Goal: Communication & Community: Connect with others

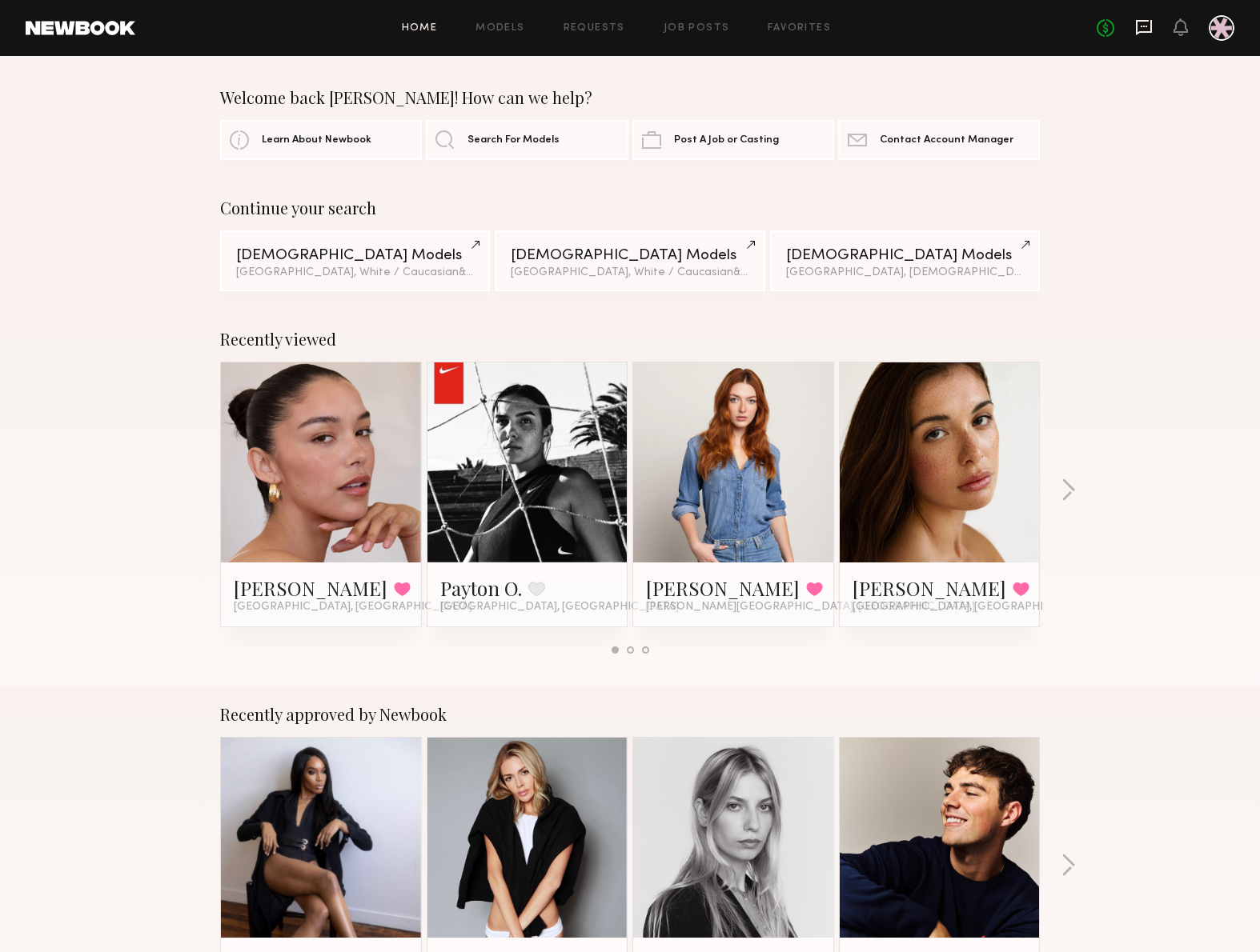
click at [1152, 30] on icon at bounding box center [1144, 27] width 18 height 18
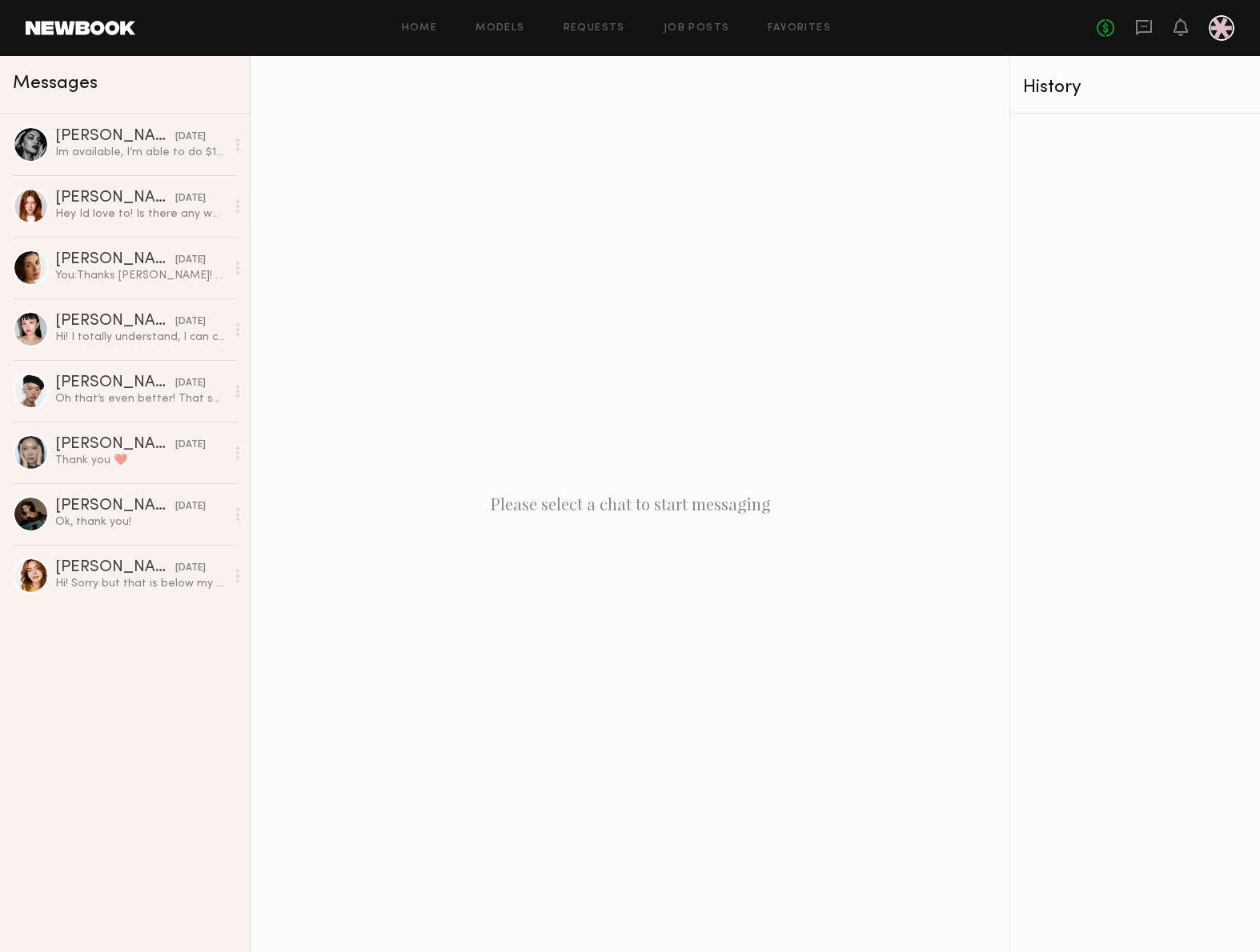
click at [63, 780] on div "Vanessa B. yesterday Im available, I’m able to do $100 per hour for the half da…" at bounding box center [125, 533] width 249 height 839
click at [108, 141] on div "Vanessa B." at bounding box center [115, 137] width 120 height 16
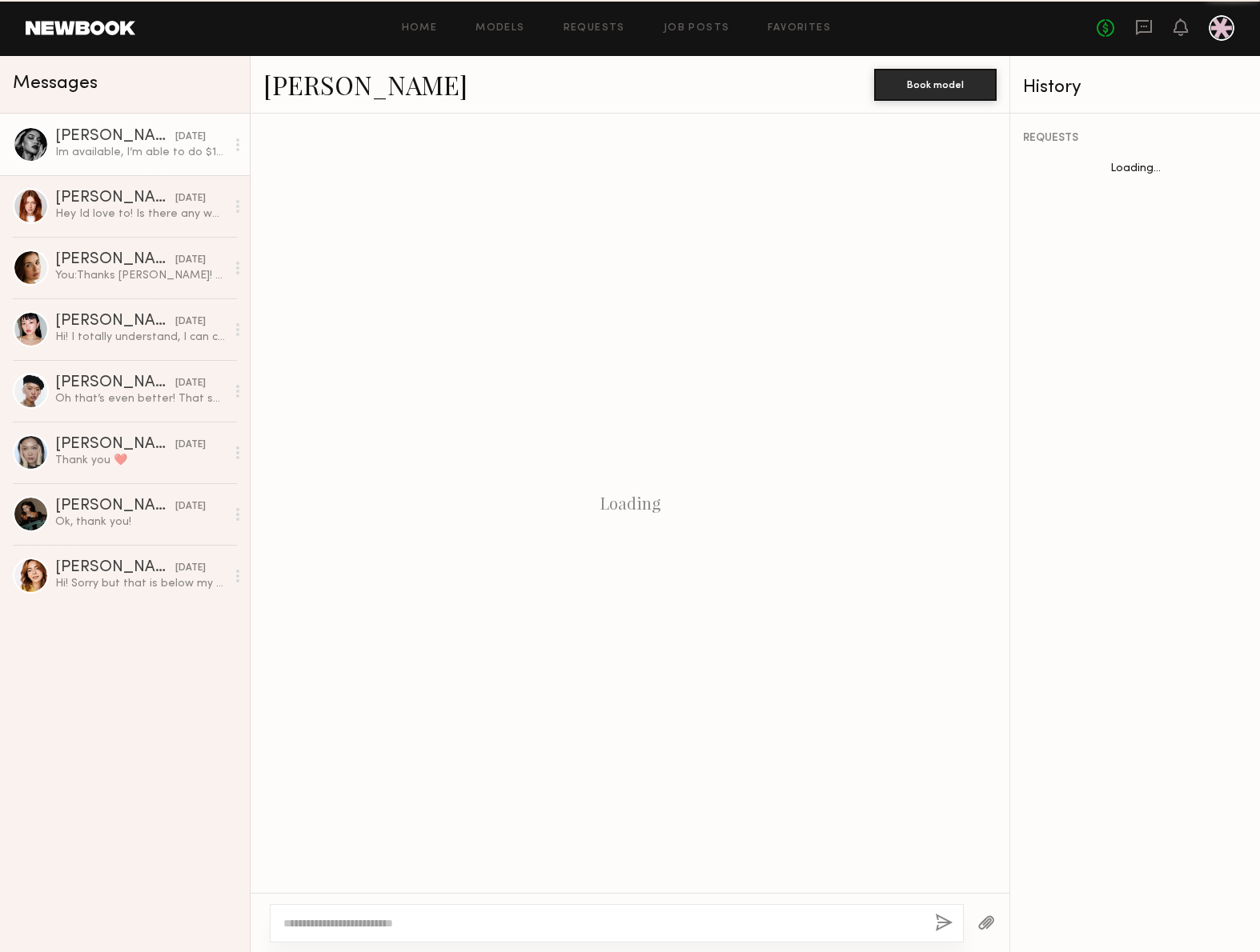
scroll to position [66, 0]
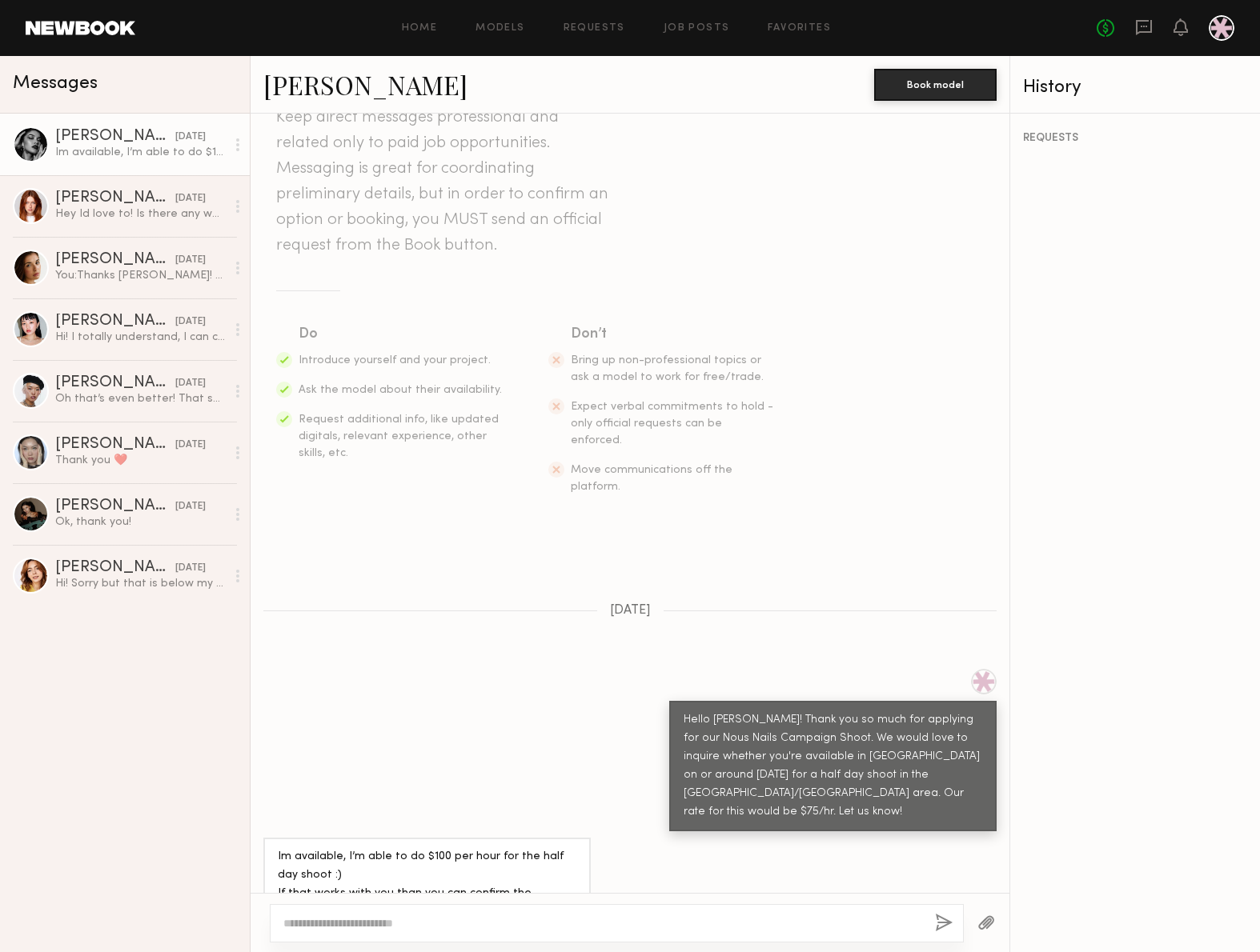
click at [73, 801] on div "Vanessa B. yesterday Im available, I’m able to do $100 per hour for the half da…" at bounding box center [125, 533] width 249 height 839
click at [112, 735] on div "Vanessa B. yesterday Im available, I’m able to do $100 per hour for the half da…" at bounding box center [125, 533] width 249 height 839
click at [137, 207] on div "Hey Id love to! Is there any way we can make the rate closer to $100 an hour?" at bounding box center [140, 214] width 171 height 15
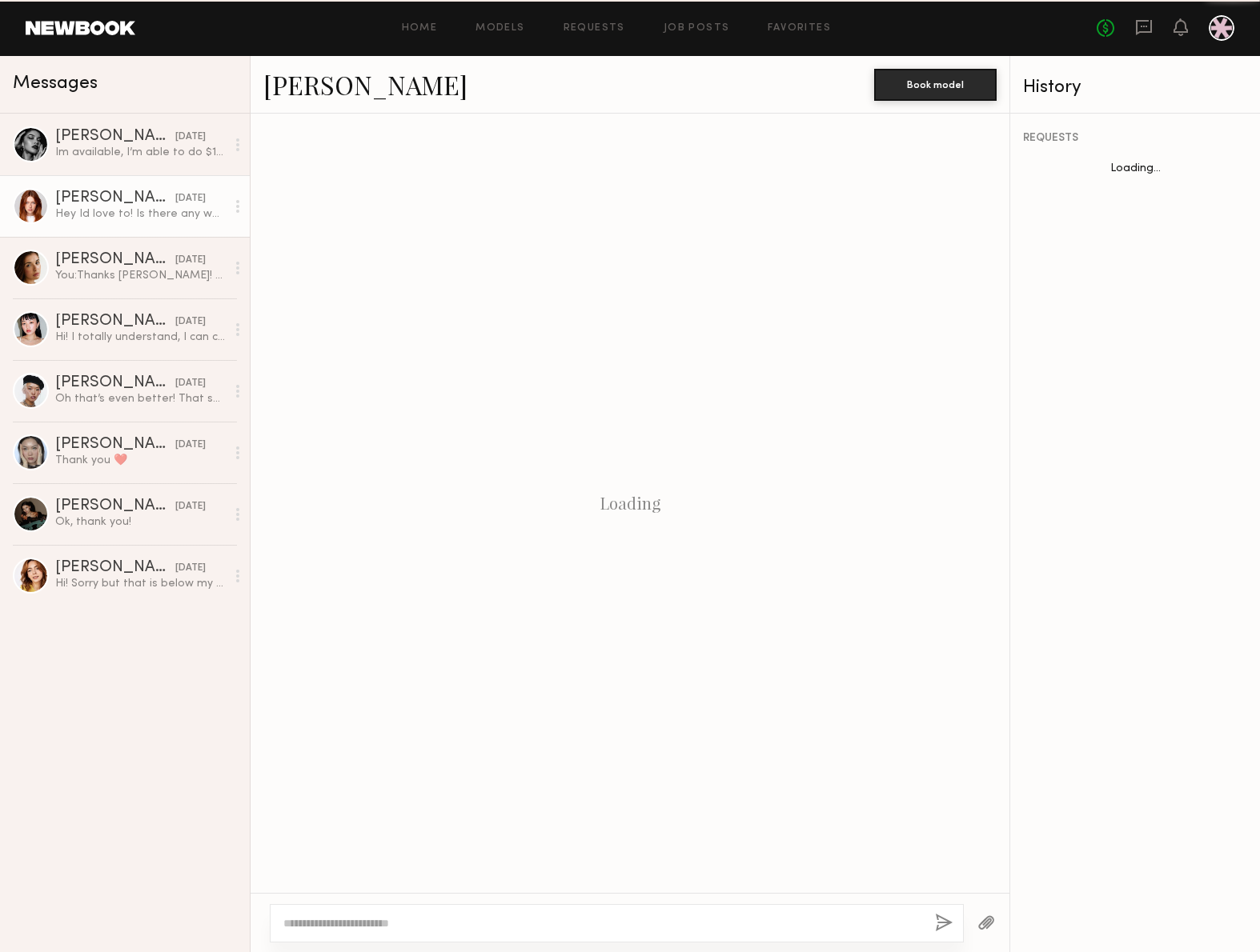
scroll to position [29, 0]
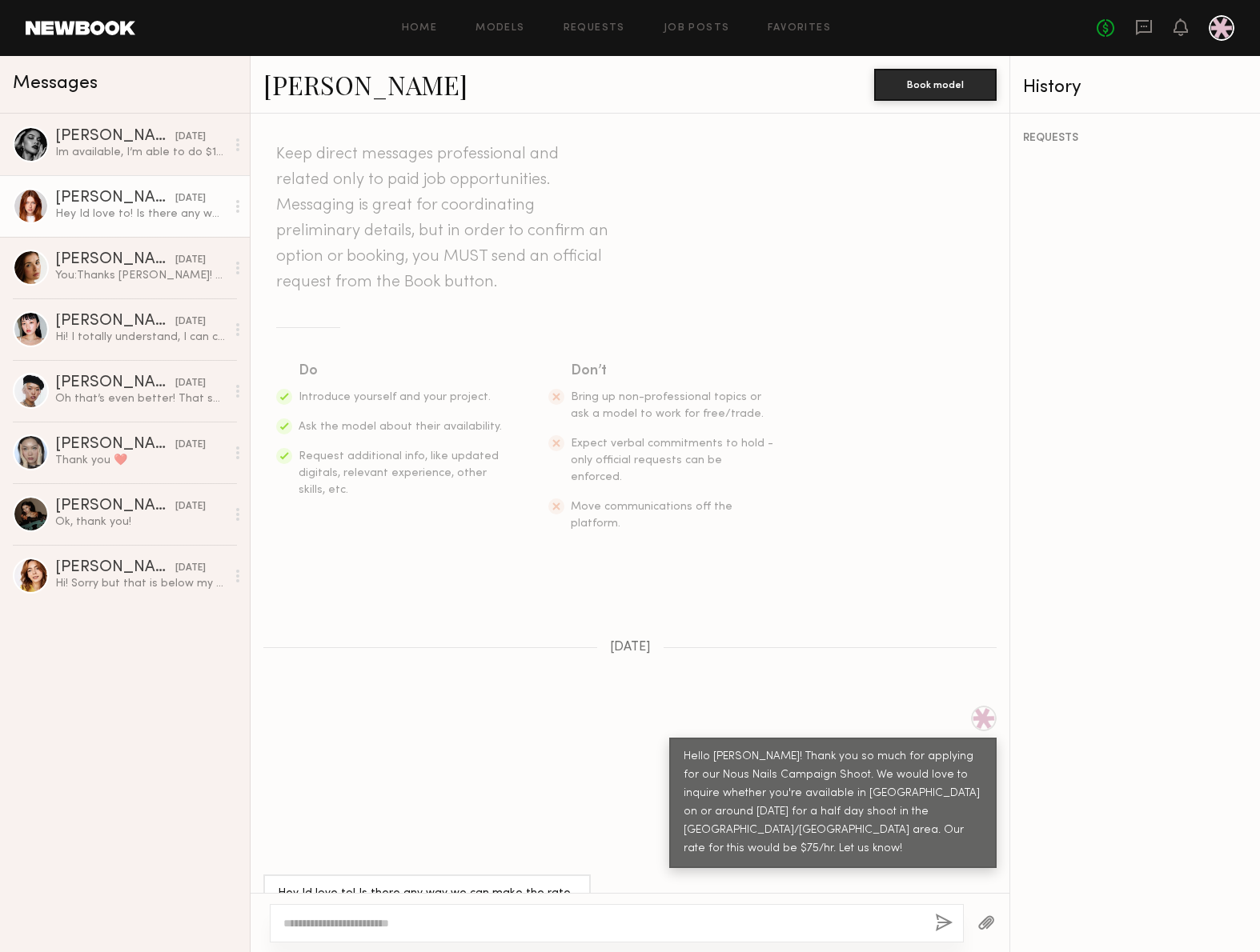
click at [108, 736] on div "Vanessa B. yesterday Im available, I’m able to do $100 per hour for the half da…" at bounding box center [125, 533] width 249 height 839
click at [80, 257] on div "Jasmine G." at bounding box center [115, 260] width 120 height 16
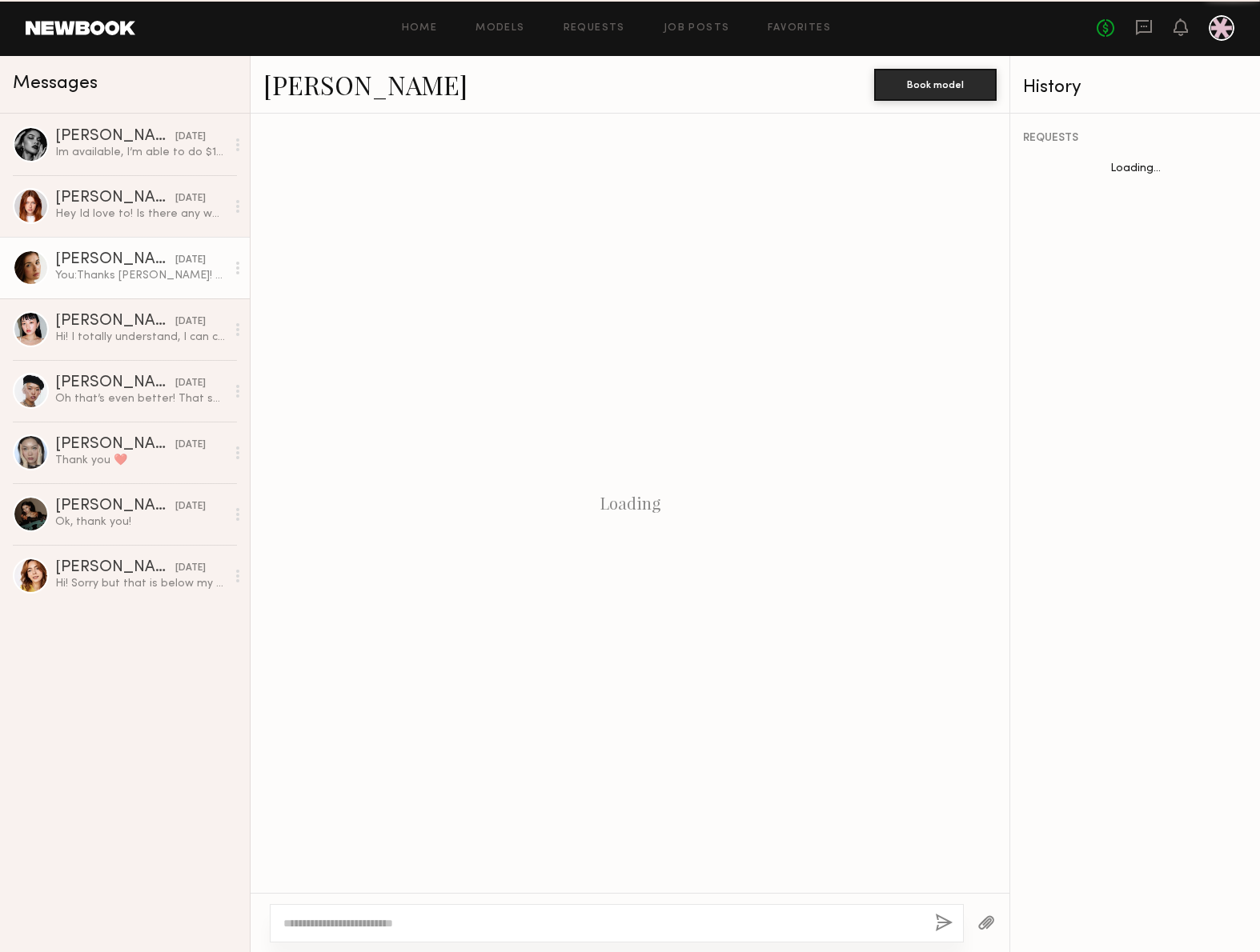
scroll to position [1396, 0]
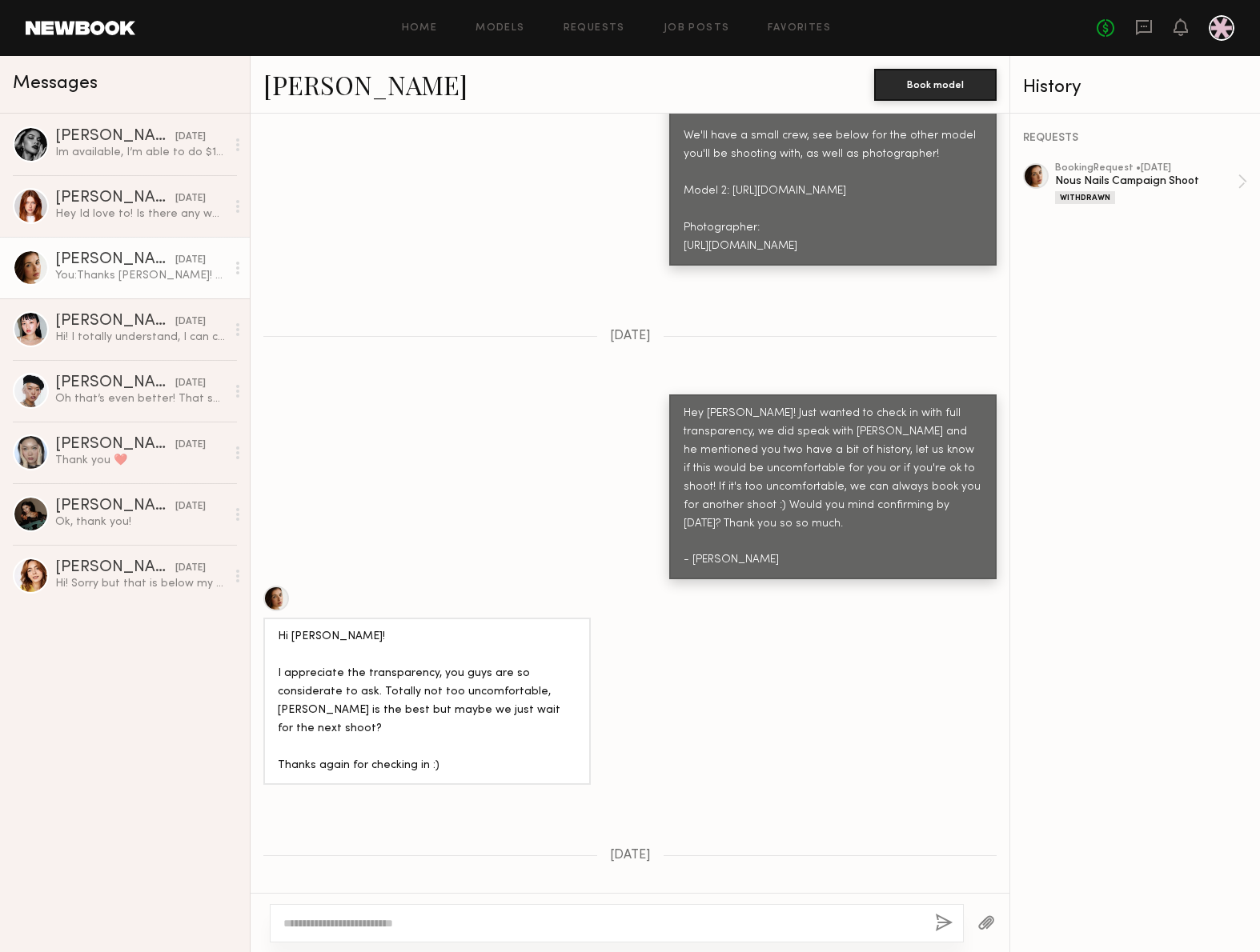
click at [1164, 404] on div "REQUESTS booking Request • 08/05/2025 Nous Nails Campaign Shoot Withdrawn" at bounding box center [1134, 533] width 249 height 839
click at [1194, 181] on div "Nous Nails Campaign Shoot" at bounding box center [1146, 180] width 182 height 15
click at [138, 259] on div "Jasmine G." at bounding box center [115, 260] width 120 height 16
click at [88, 219] on div "Hey Id love to! Is there any way we can make the rate closer to $100 an hour?" at bounding box center [140, 214] width 171 height 15
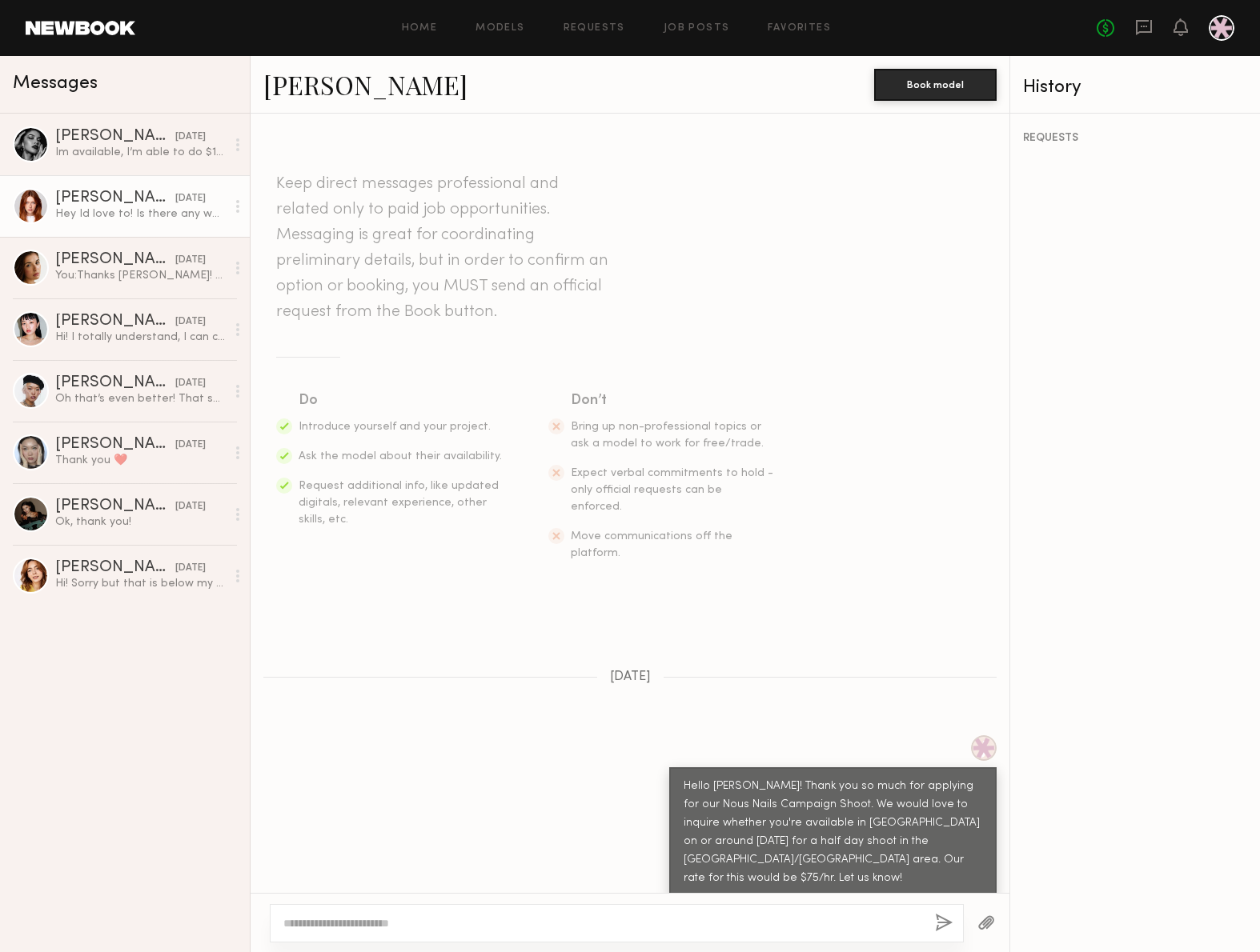
scroll to position [29, 0]
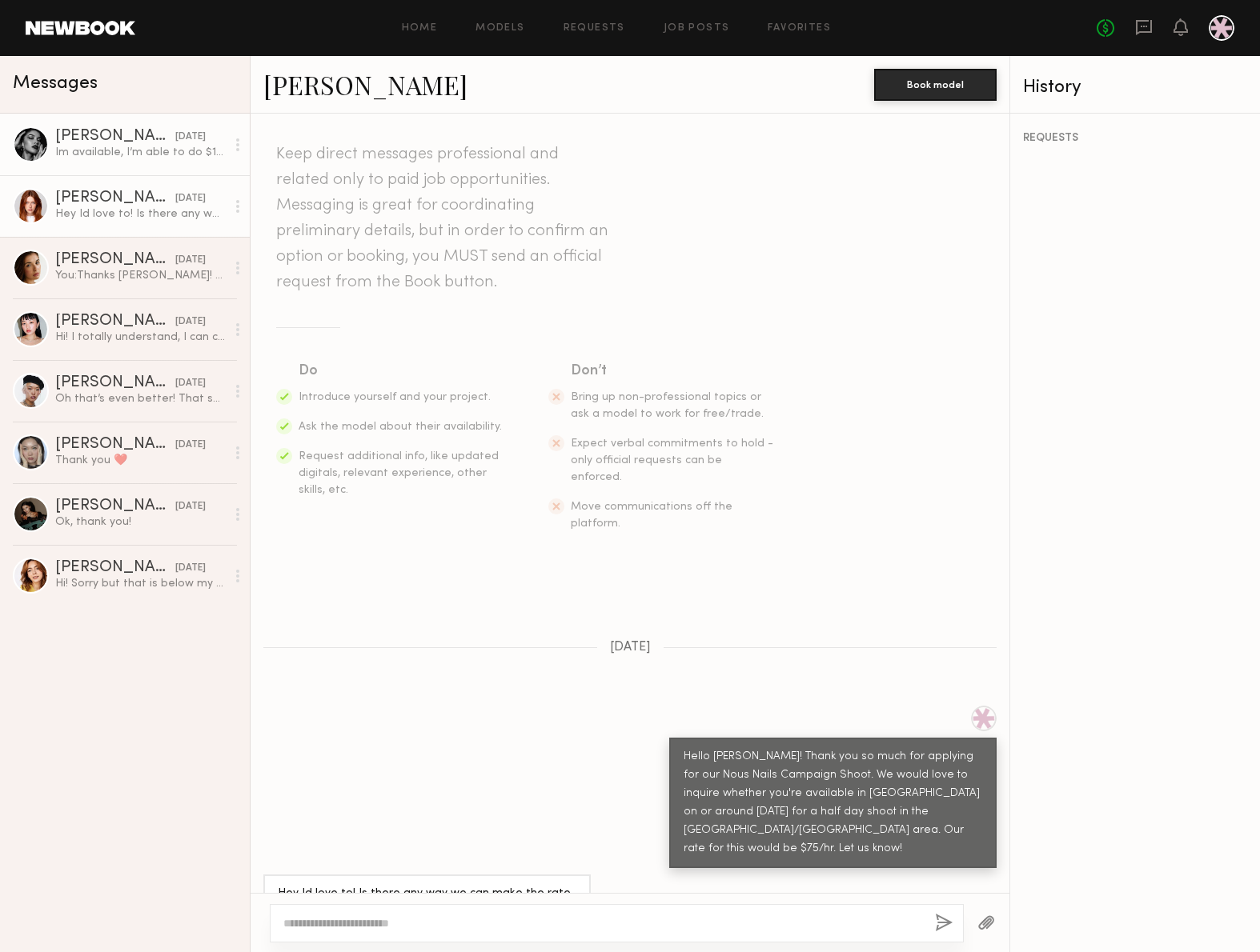
click at [136, 134] on div "Vanessa B." at bounding box center [115, 137] width 120 height 16
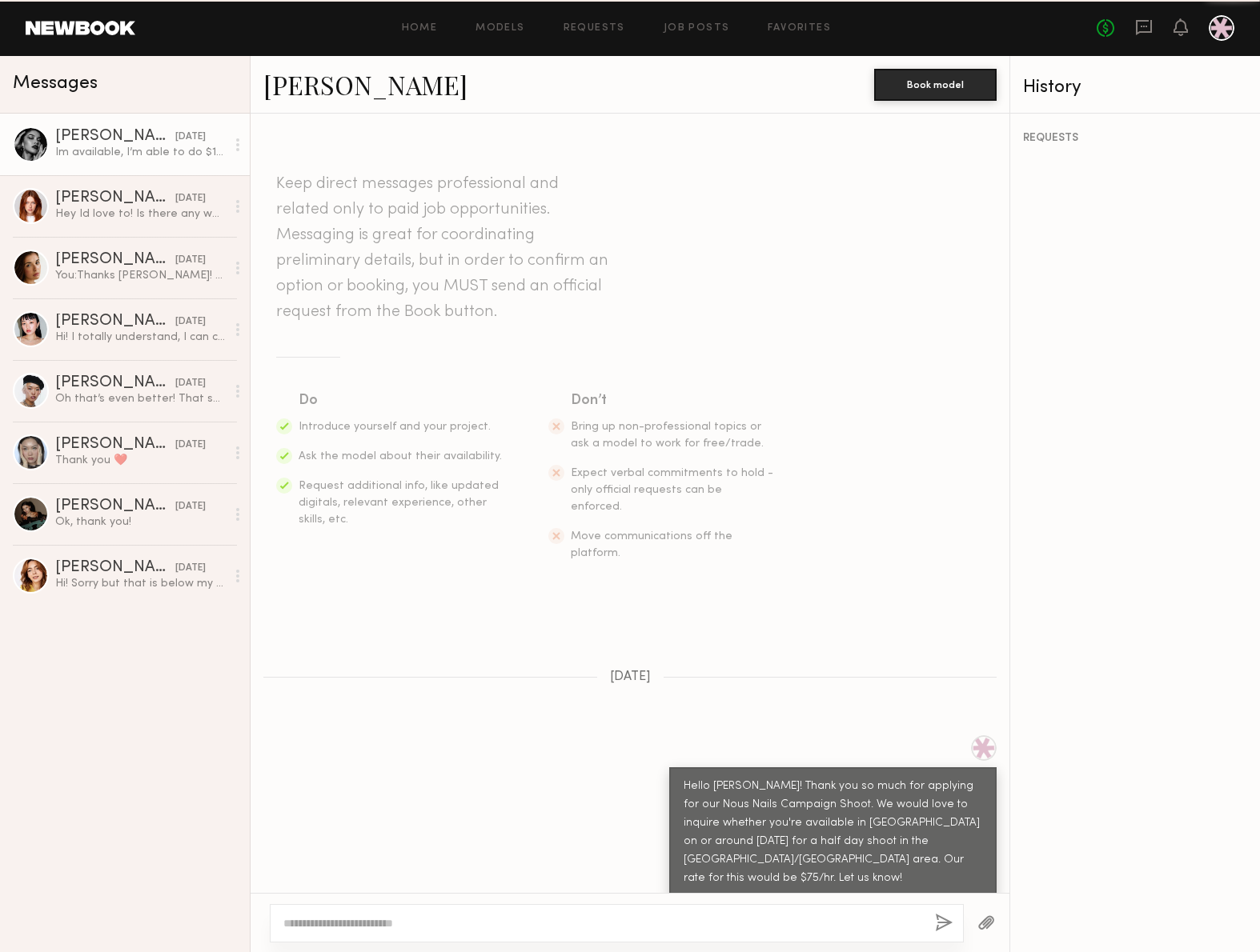
scroll to position [66, 0]
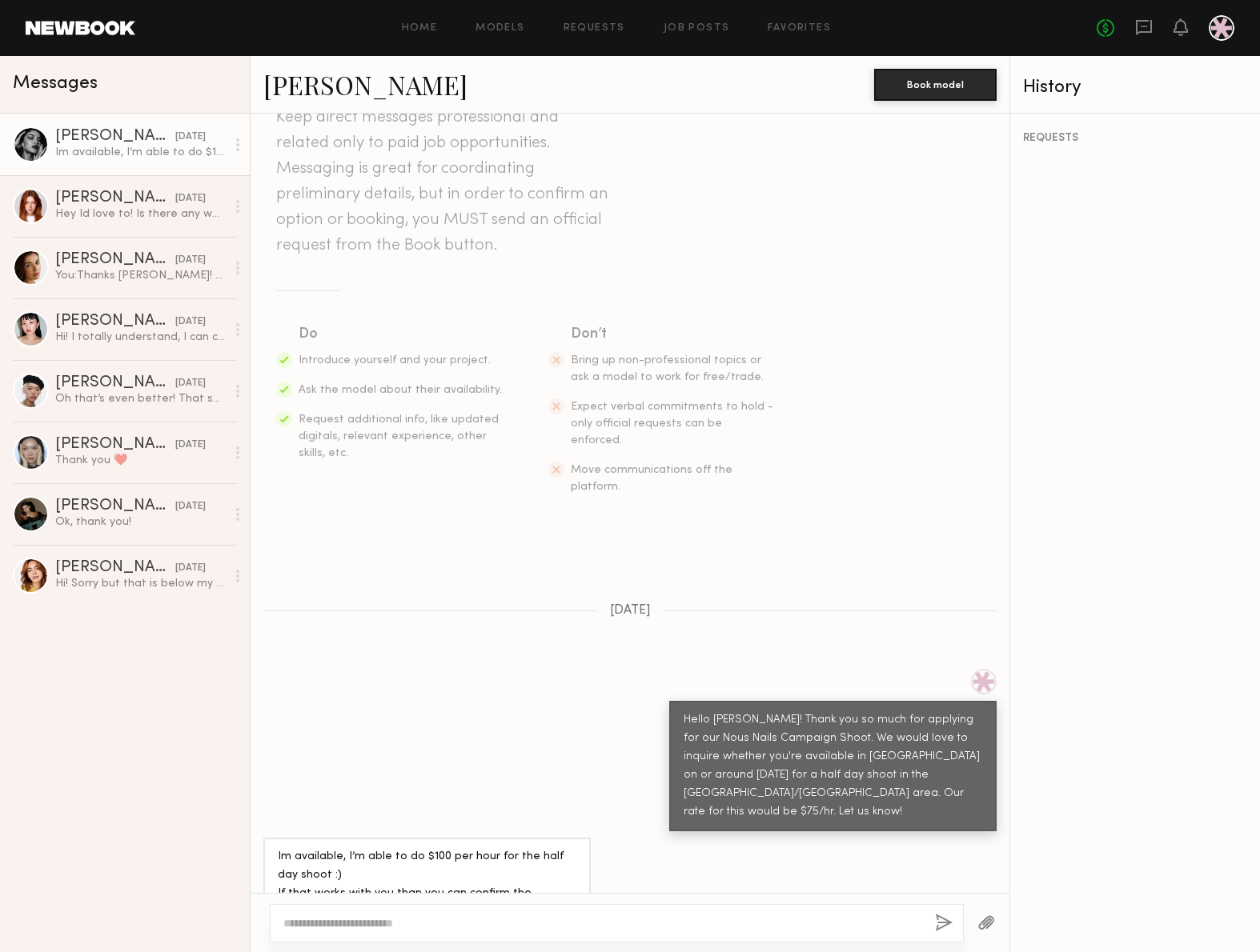
click at [33, 143] on div at bounding box center [30, 144] width 36 height 36
click at [954, 90] on button "Book model" at bounding box center [935, 84] width 122 height 32
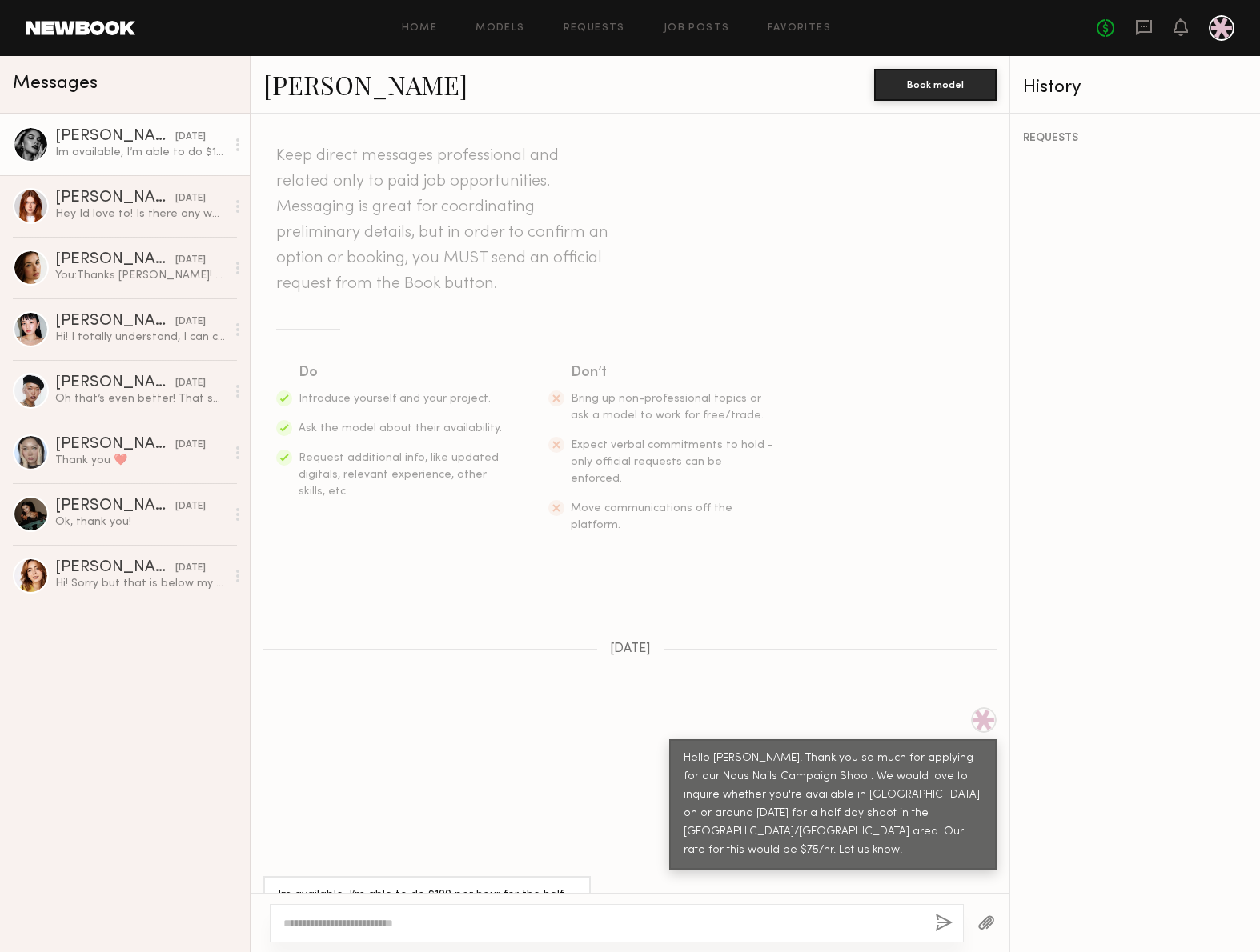
scroll to position [66, 0]
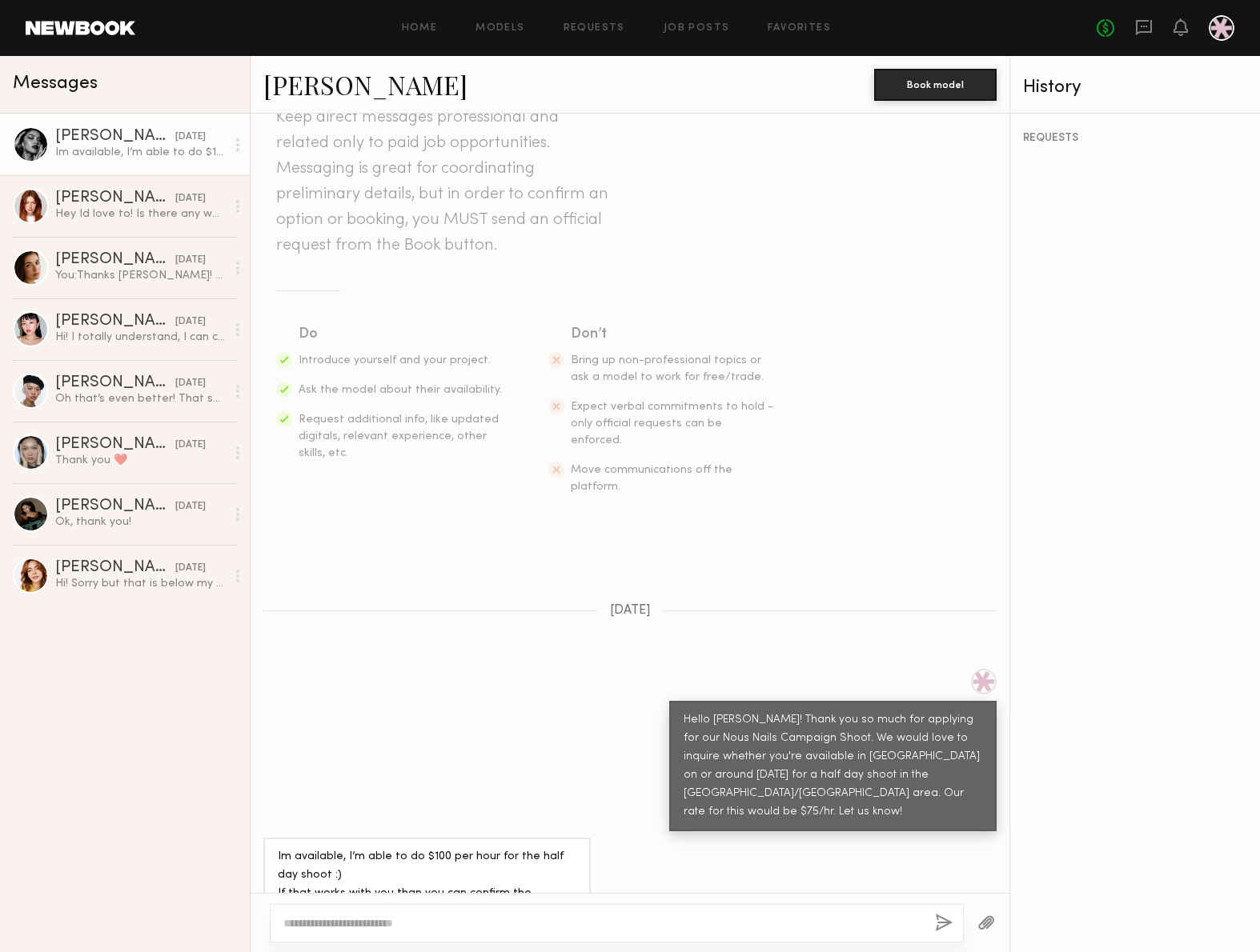
click at [336, 849] on div "Im available, I’m able to do $100 per hour for the half day shoot :) If that wo…" at bounding box center [427, 885] width 299 height 73
click at [241, 151] on div at bounding box center [237, 145] width 24 height 32
click at [78, 131] on div "Vanessa B." at bounding box center [115, 137] width 120 height 16
click at [28, 140] on div at bounding box center [30, 144] width 36 height 36
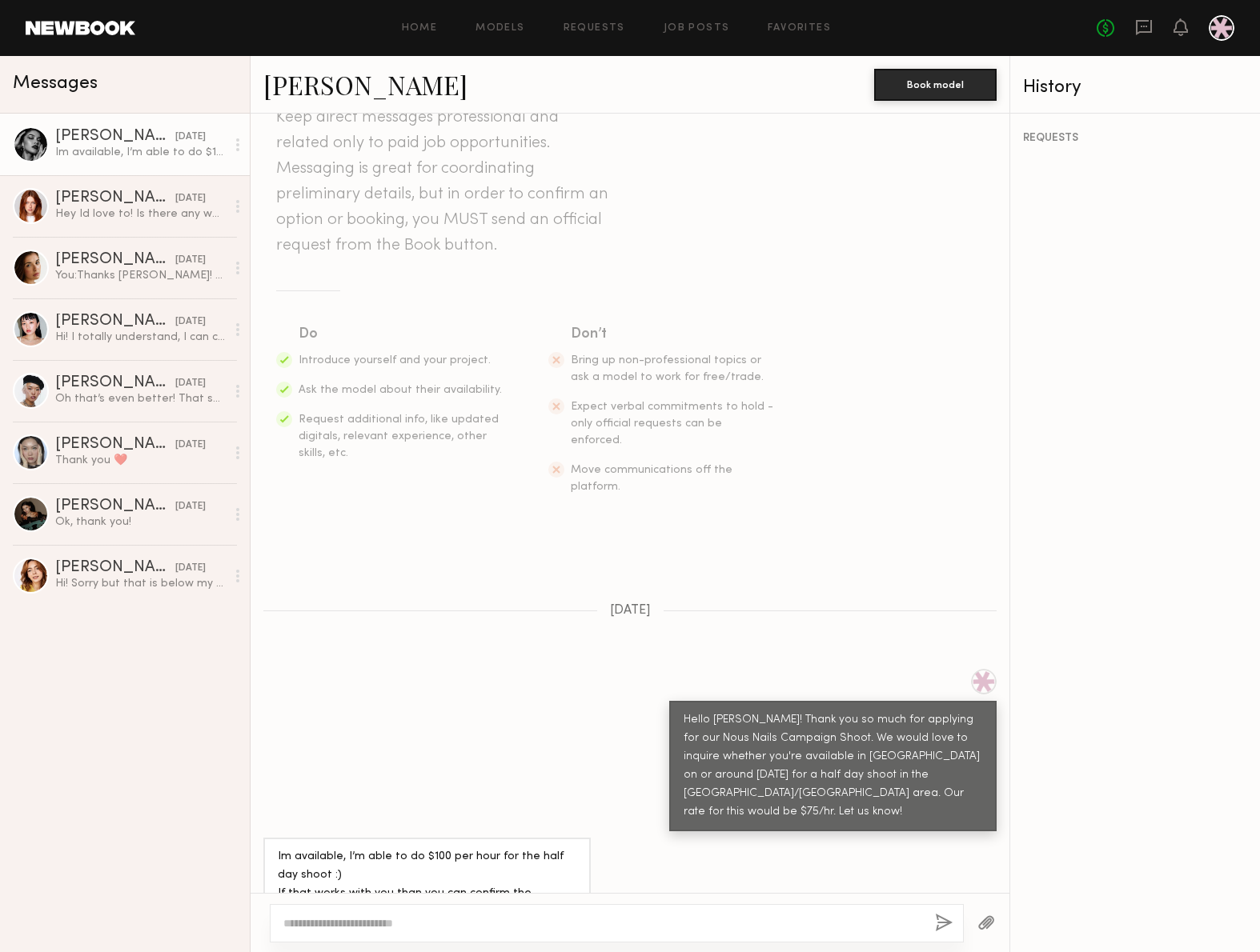
click at [29, 142] on div at bounding box center [30, 144] width 36 height 36
click at [986, 669] on div at bounding box center [983, 682] width 26 height 26
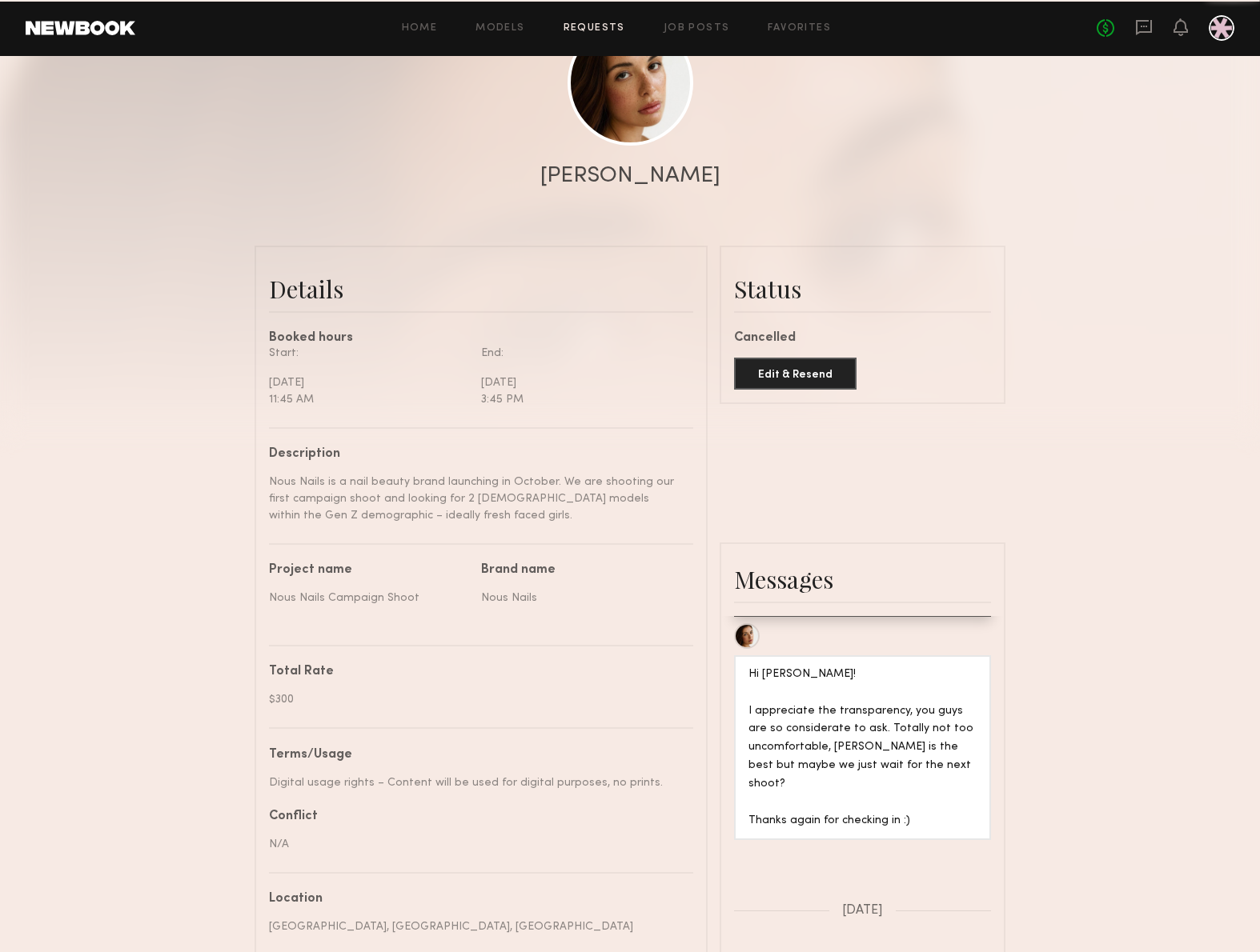
scroll to position [328, 0]
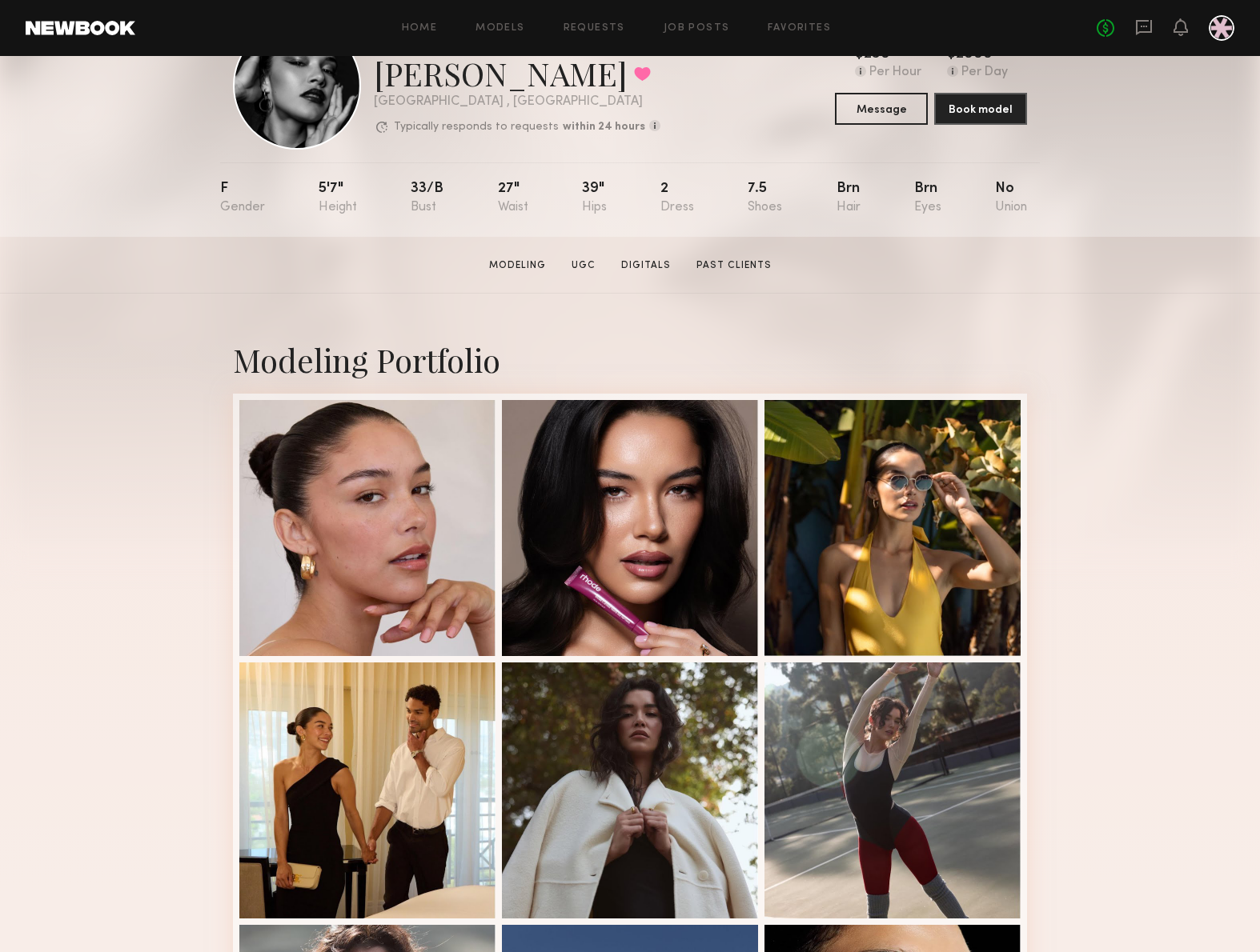
scroll to position [141, 0]
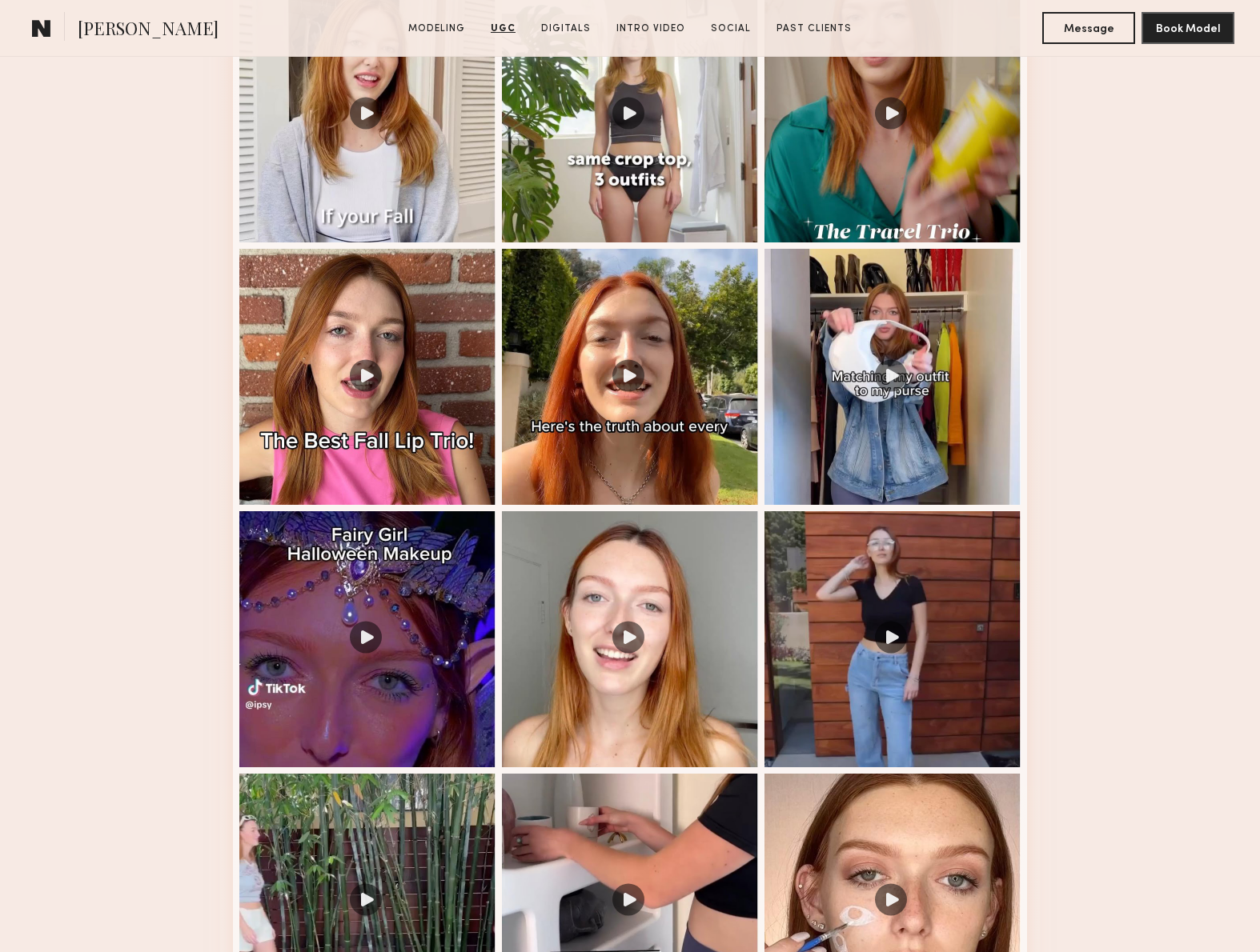
scroll to position [1596, 0]
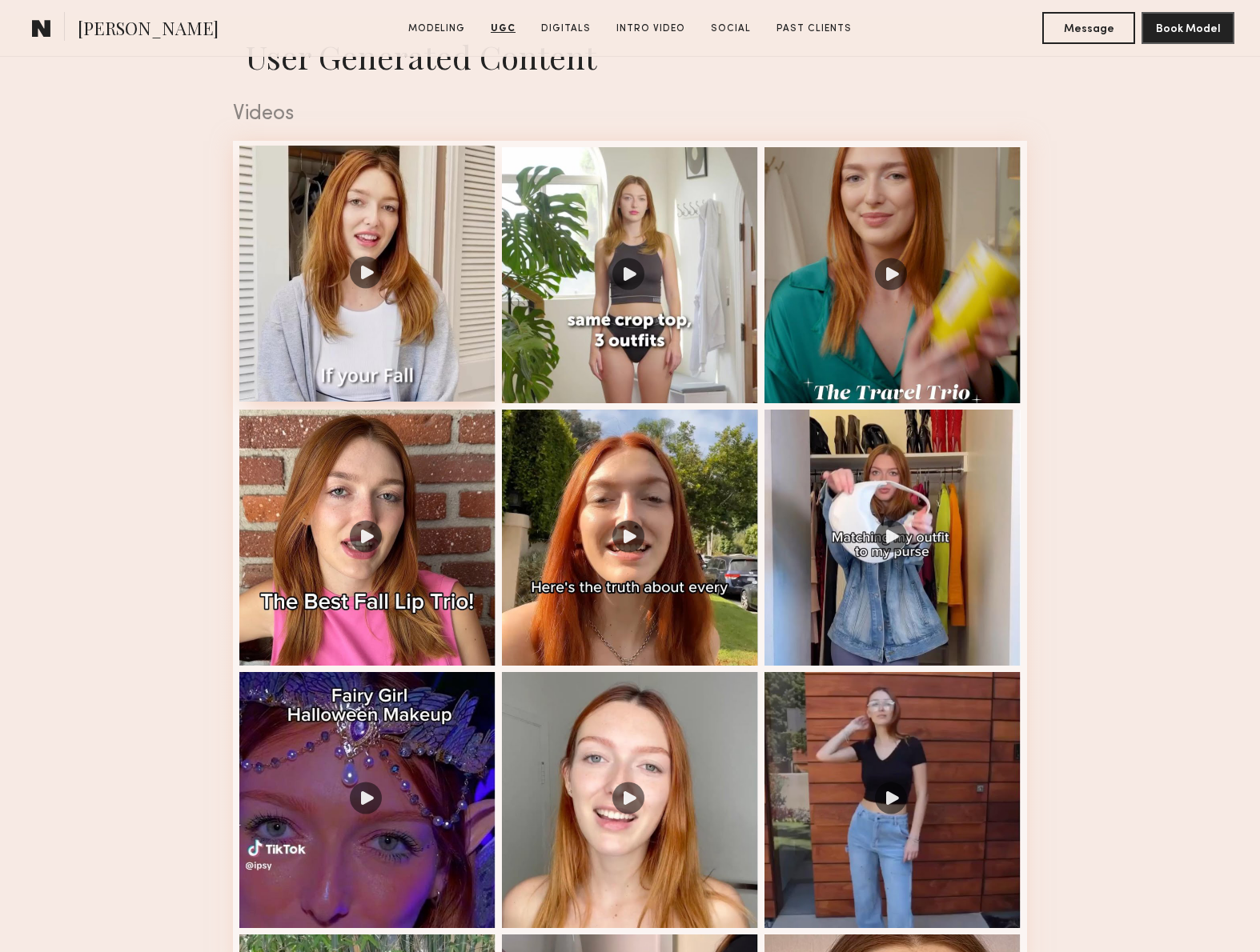
click at [326, 301] on div at bounding box center [368, 274] width 256 height 256
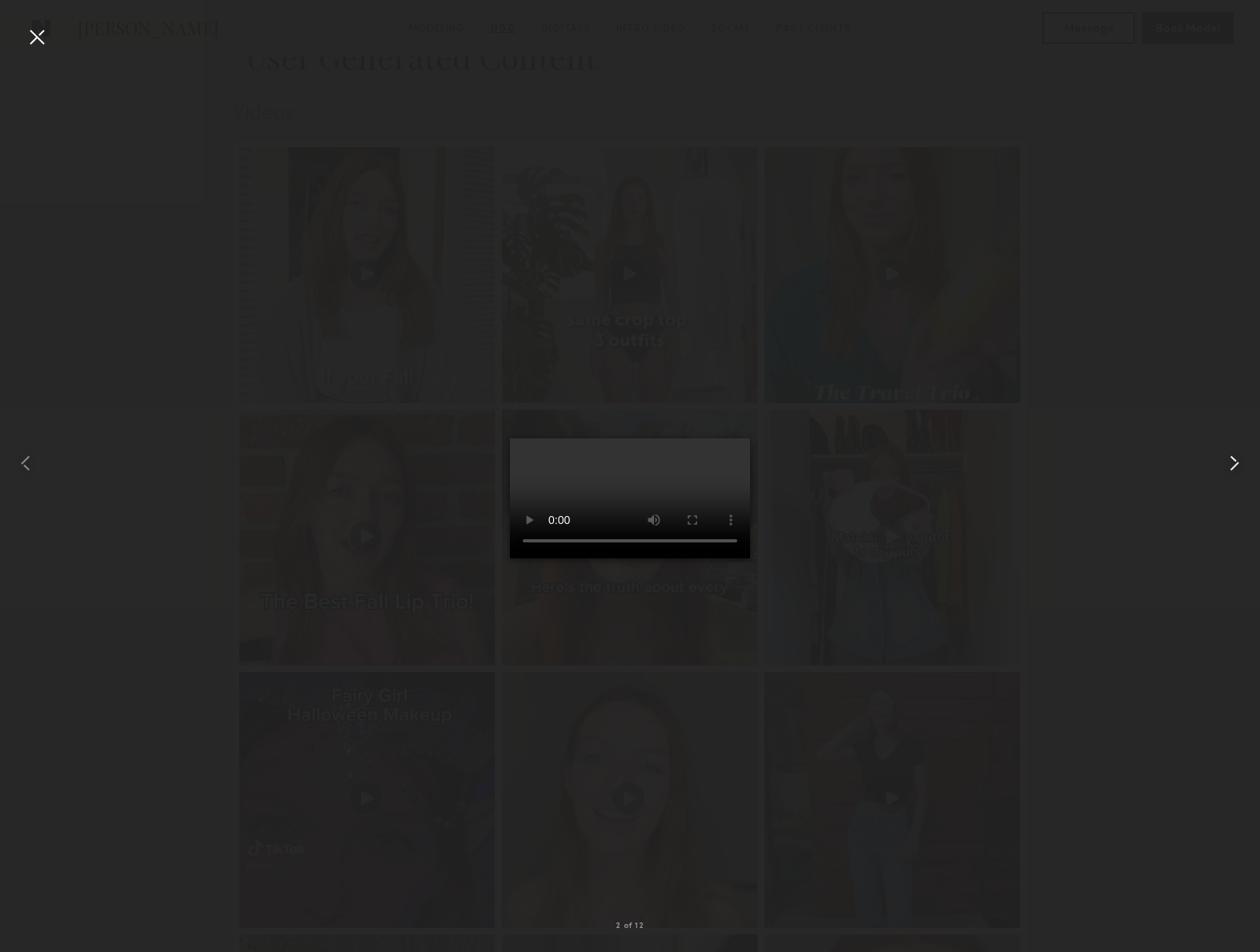
click at [1237, 467] on common-icon at bounding box center [1233, 463] width 26 height 26
click at [1169, 694] on div at bounding box center [630, 463] width 1260 height 875
click at [35, 42] on div at bounding box center [36, 36] width 26 height 26
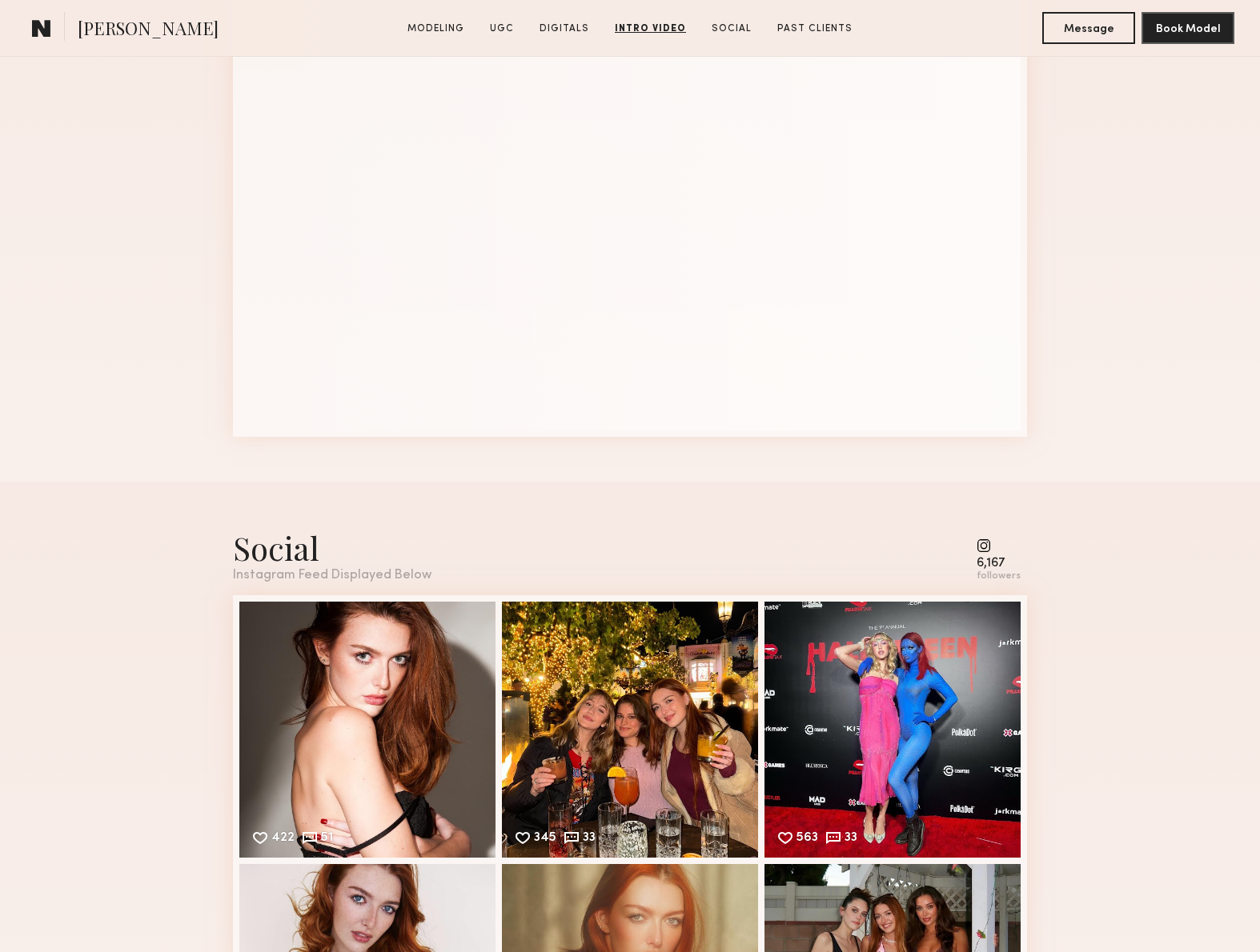
scroll to position [4613, 0]
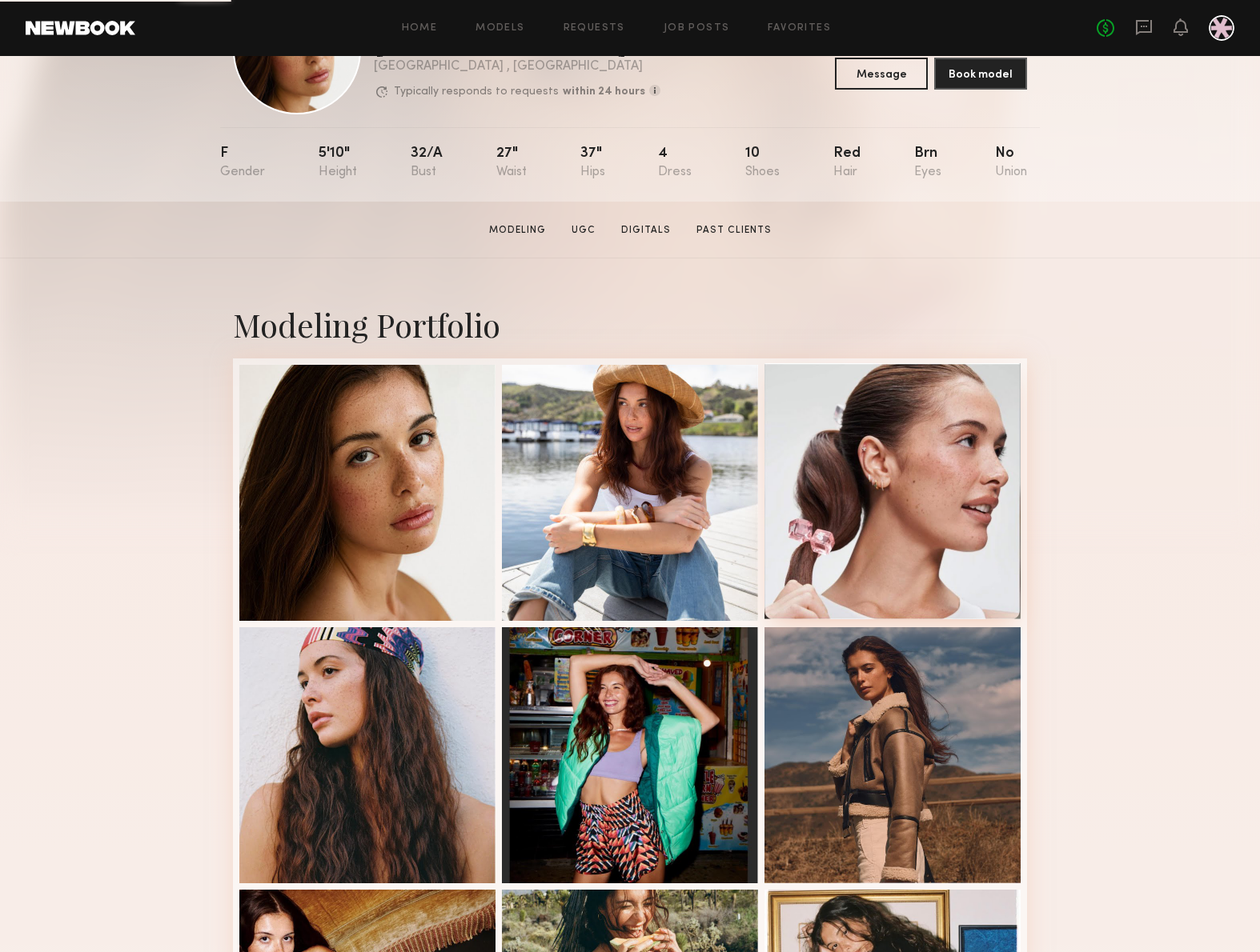
scroll to position [154, 0]
